Goal: Task Accomplishment & Management: Use online tool/utility

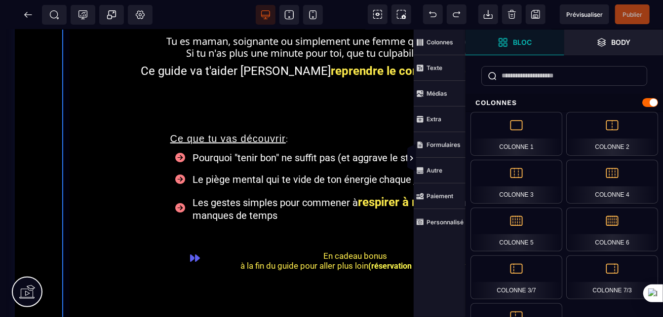
scroll to position [179, 0]
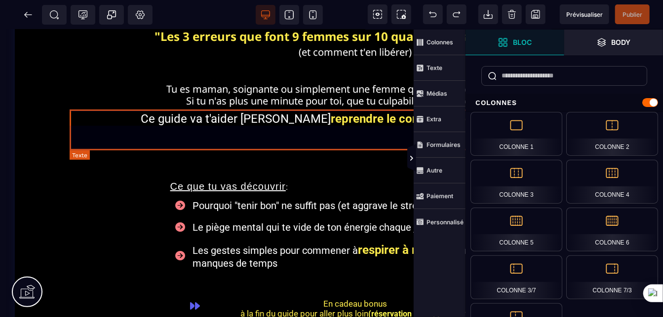
click at [119, 117] on text "Ce guide va t'aider à reprendre le contrôle avec [PERSON_NAME]." at bounding box center [355, 129] width 571 height 41
select select "***"
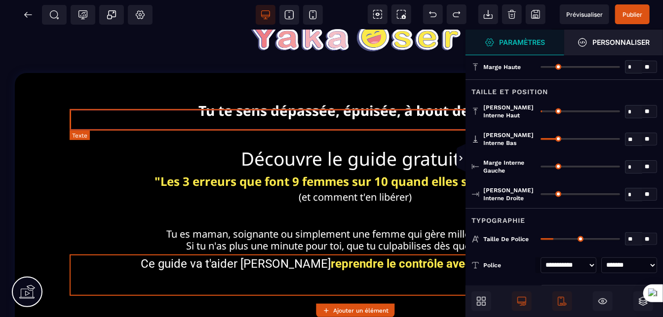
scroll to position [0, 0]
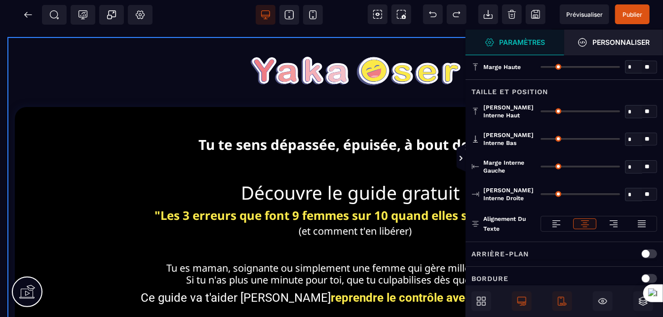
type input "*"
type input "**"
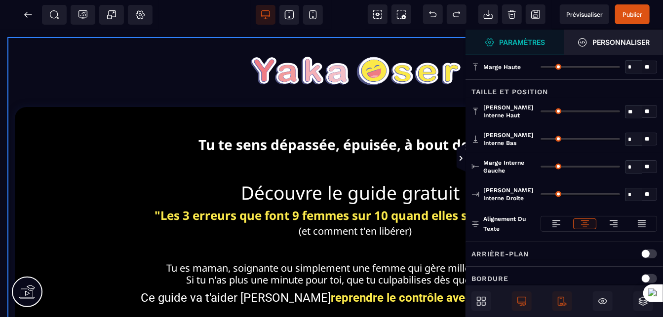
type input "*"
click at [459, 158] on icon at bounding box center [461, 158] width 8 height 8
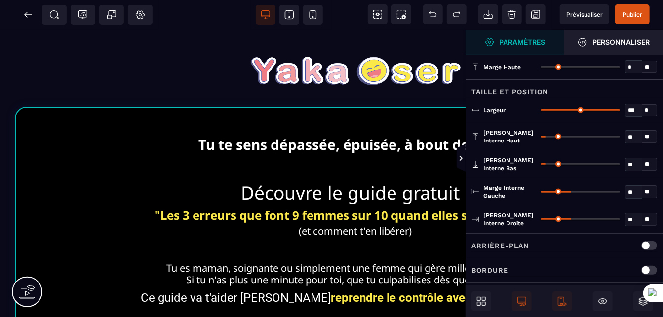
click at [603, 247] on div "Arrière-plan" at bounding box center [564, 246] width 186 height 12
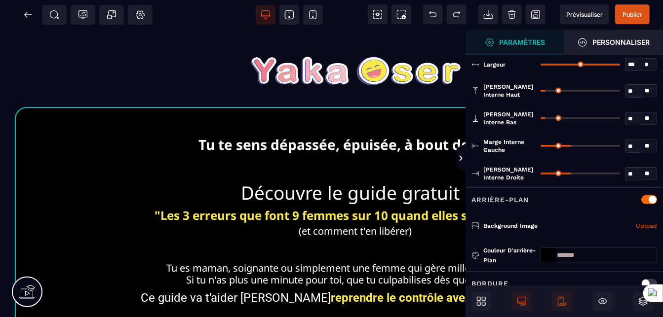
scroll to position [117, 0]
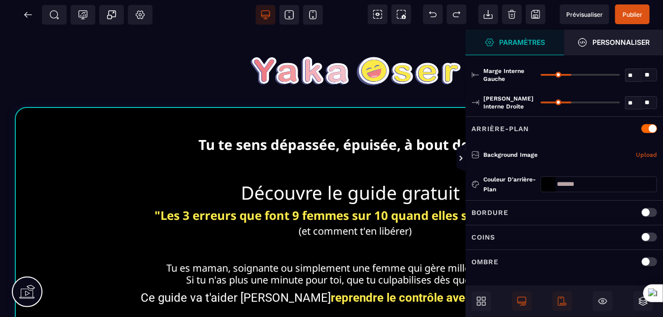
click at [547, 181] on div at bounding box center [548, 184] width 14 height 15
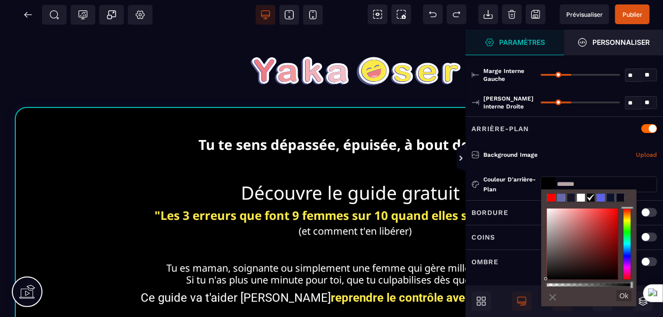
click at [562, 197] on span at bounding box center [561, 198] width 8 height 8
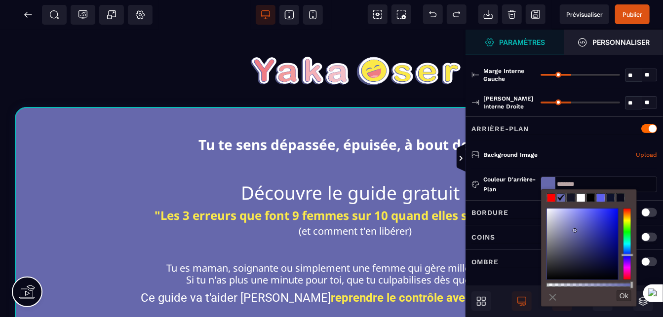
click at [600, 195] on span at bounding box center [600, 198] width 8 height 8
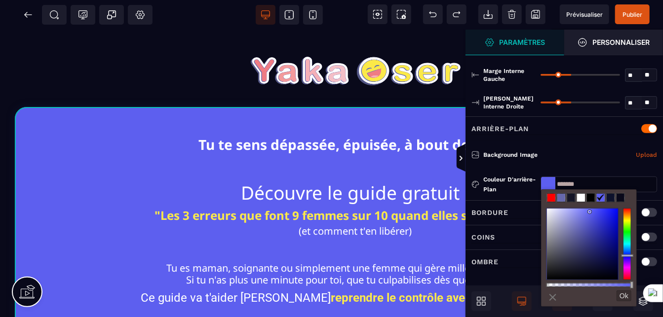
click at [610, 196] on span at bounding box center [610, 198] width 8 height 8
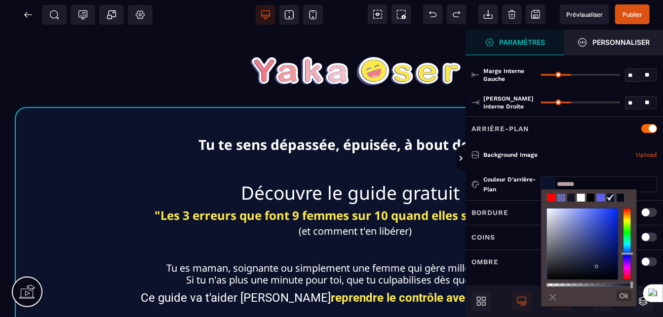
click at [596, 196] on span at bounding box center [600, 198] width 8 height 8
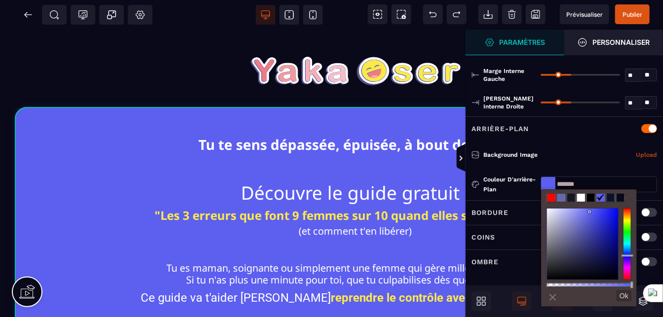
click at [570, 198] on span at bounding box center [571, 198] width 8 height 8
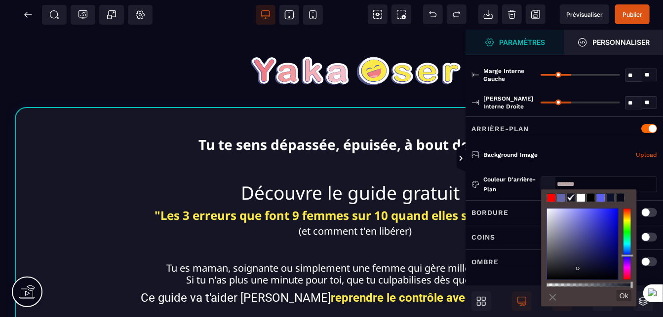
click at [560, 197] on span at bounding box center [561, 198] width 8 height 8
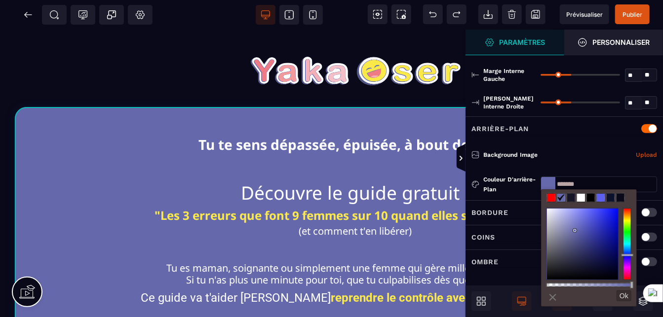
click at [598, 196] on span at bounding box center [600, 198] width 8 height 8
type input "*******"
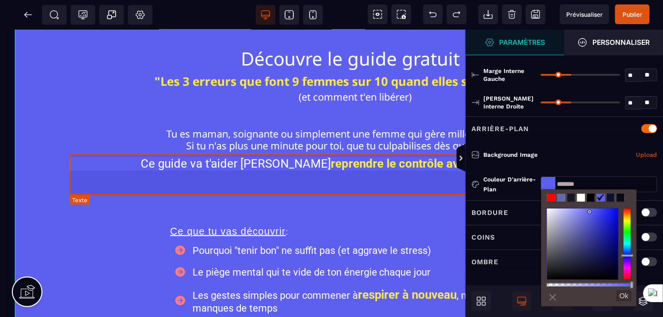
scroll to position [44, 0]
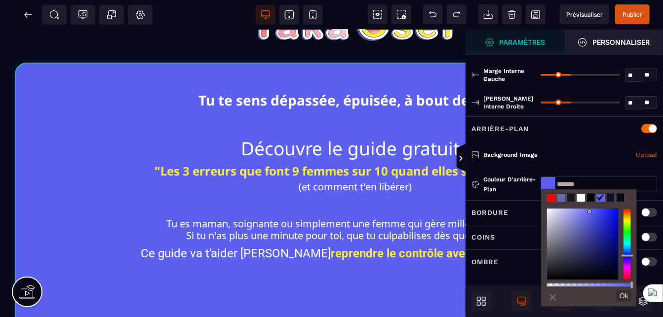
click at [200, 24] on div "B I U S A ******* Ajouter une colonne [GEOGRAPHIC_DATA]" at bounding box center [331, 158] width 663 height 317
type input "*******"
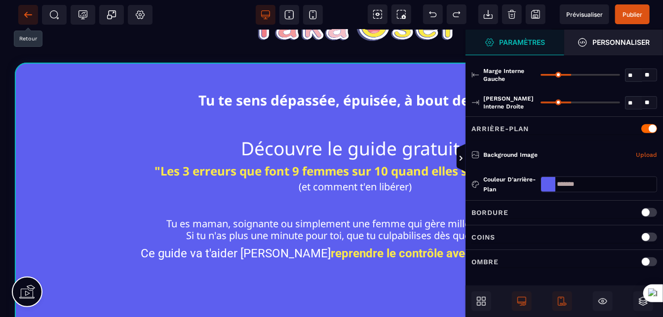
click at [28, 13] on icon at bounding box center [28, 15] width 10 height 10
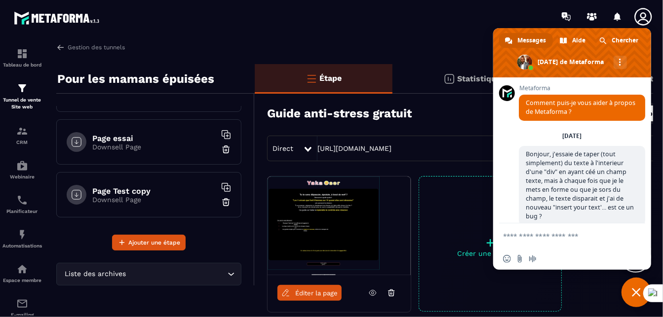
scroll to position [93, 0]
click at [141, 188] on h6 "Page Test copy" at bounding box center [153, 190] width 123 height 9
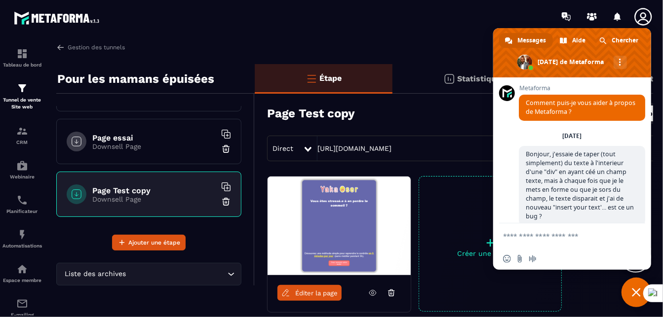
click at [318, 290] on span "Éditer la page" at bounding box center [316, 293] width 42 height 7
